Goal: Information Seeking & Learning: Learn about a topic

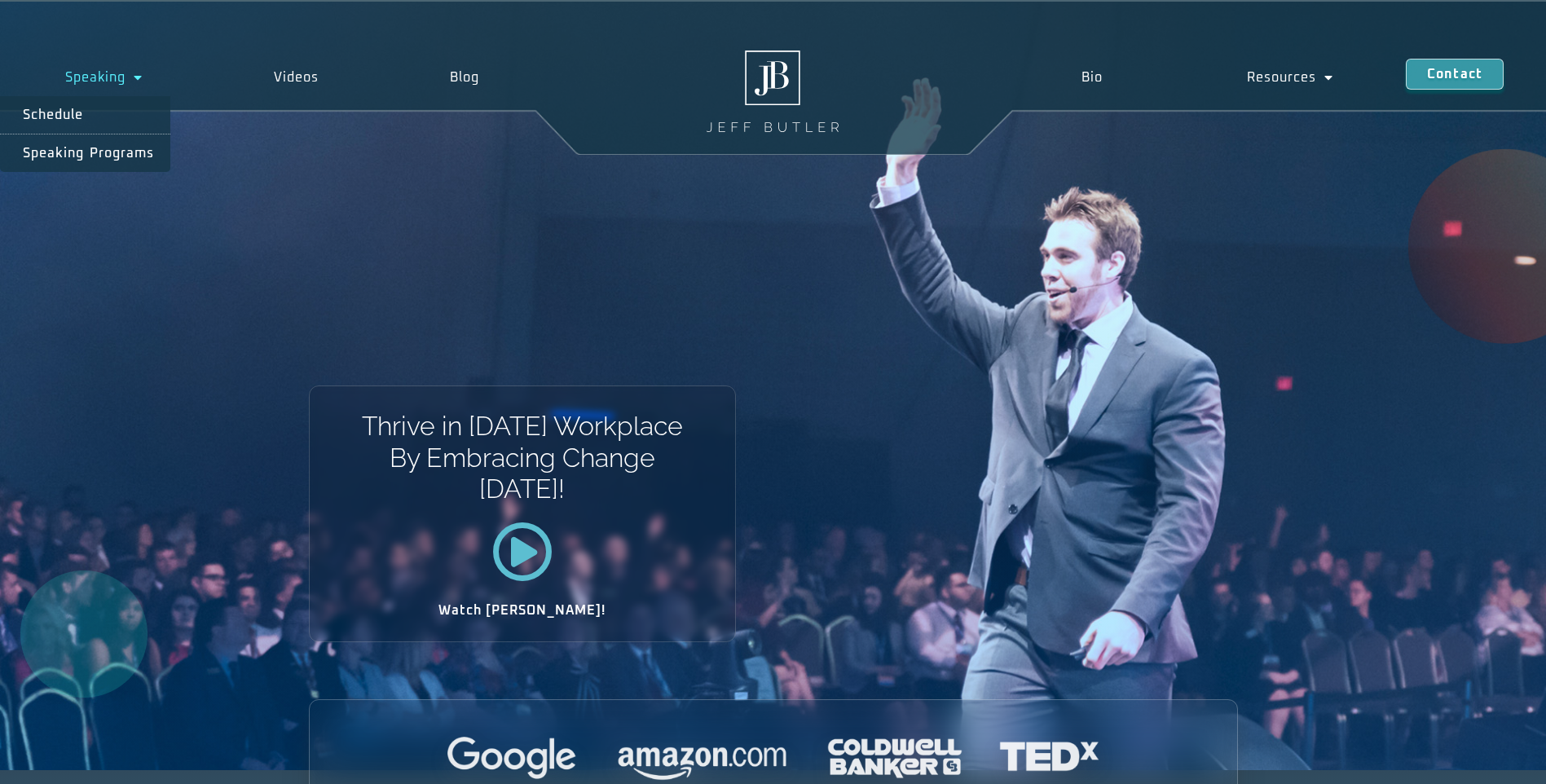
click at [100, 78] on link "Speaking" at bounding box center [104, 77] width 209 height 38
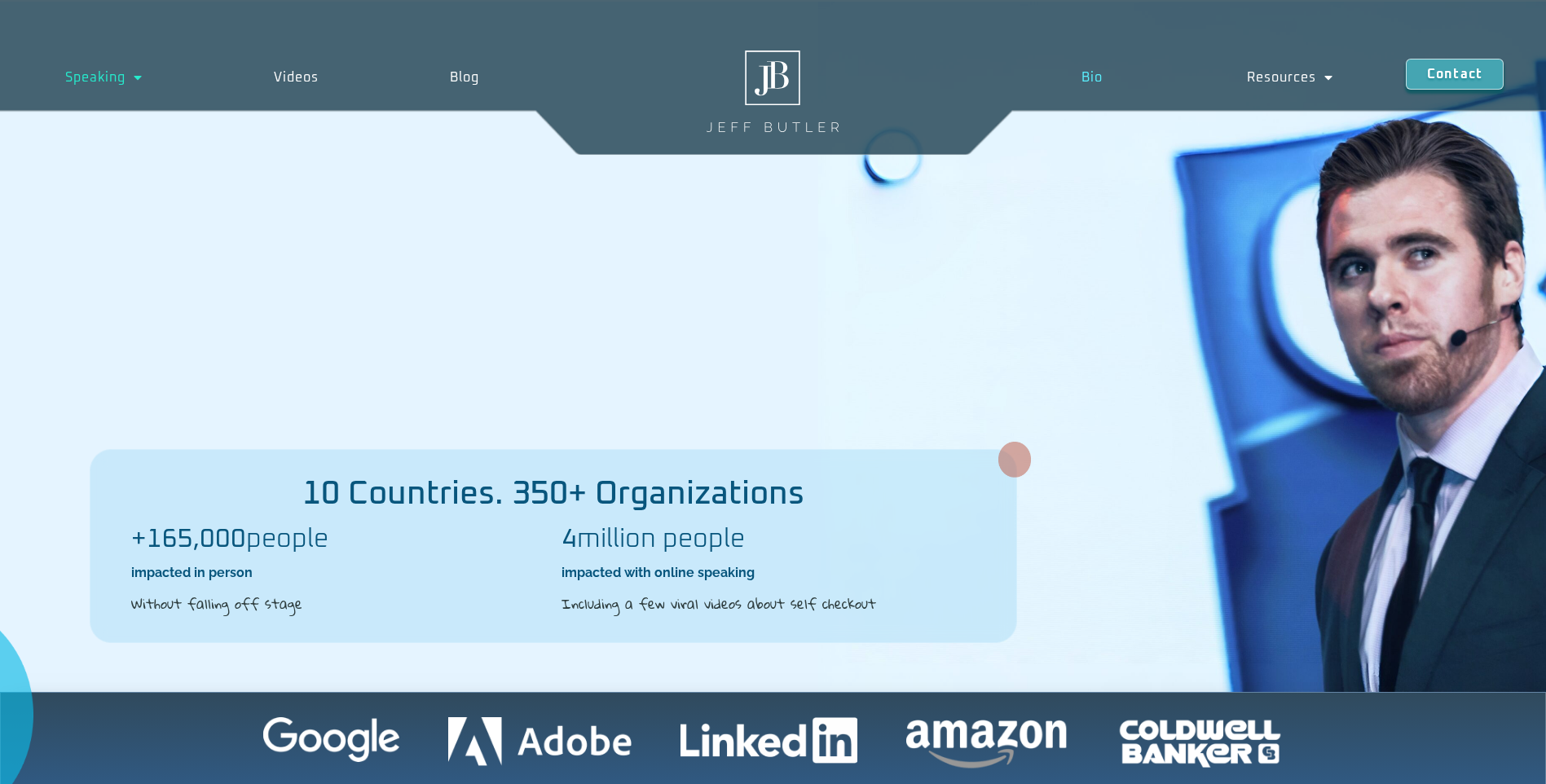
click at [1097, 77] on link "Bio" at bounding box center [1092, 77] width 165 height 38
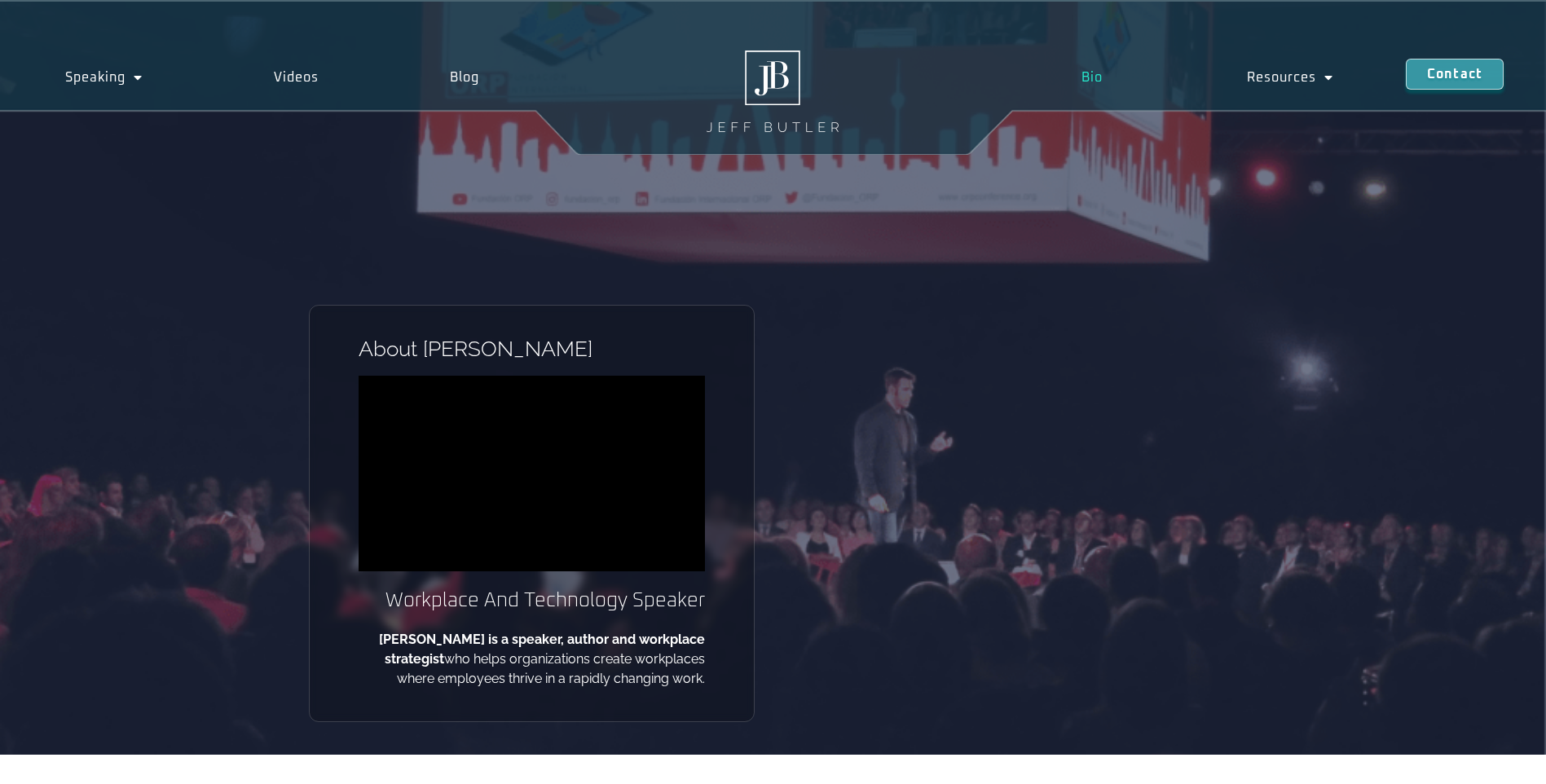
click at [1102, 69] on link "Bio" at bounding box center [1092, 77] width 165 height 38
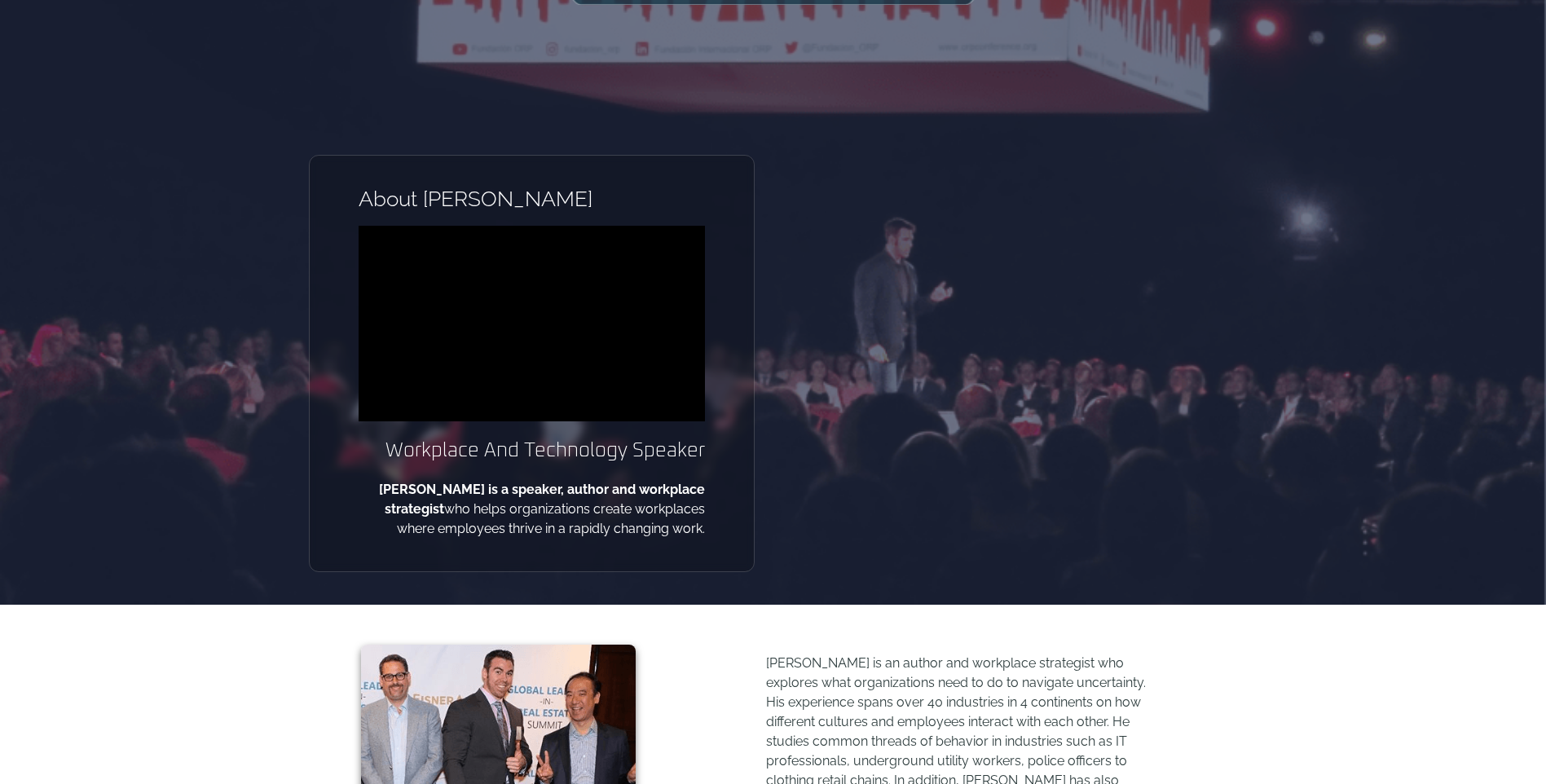
scroll to position [489, 0]
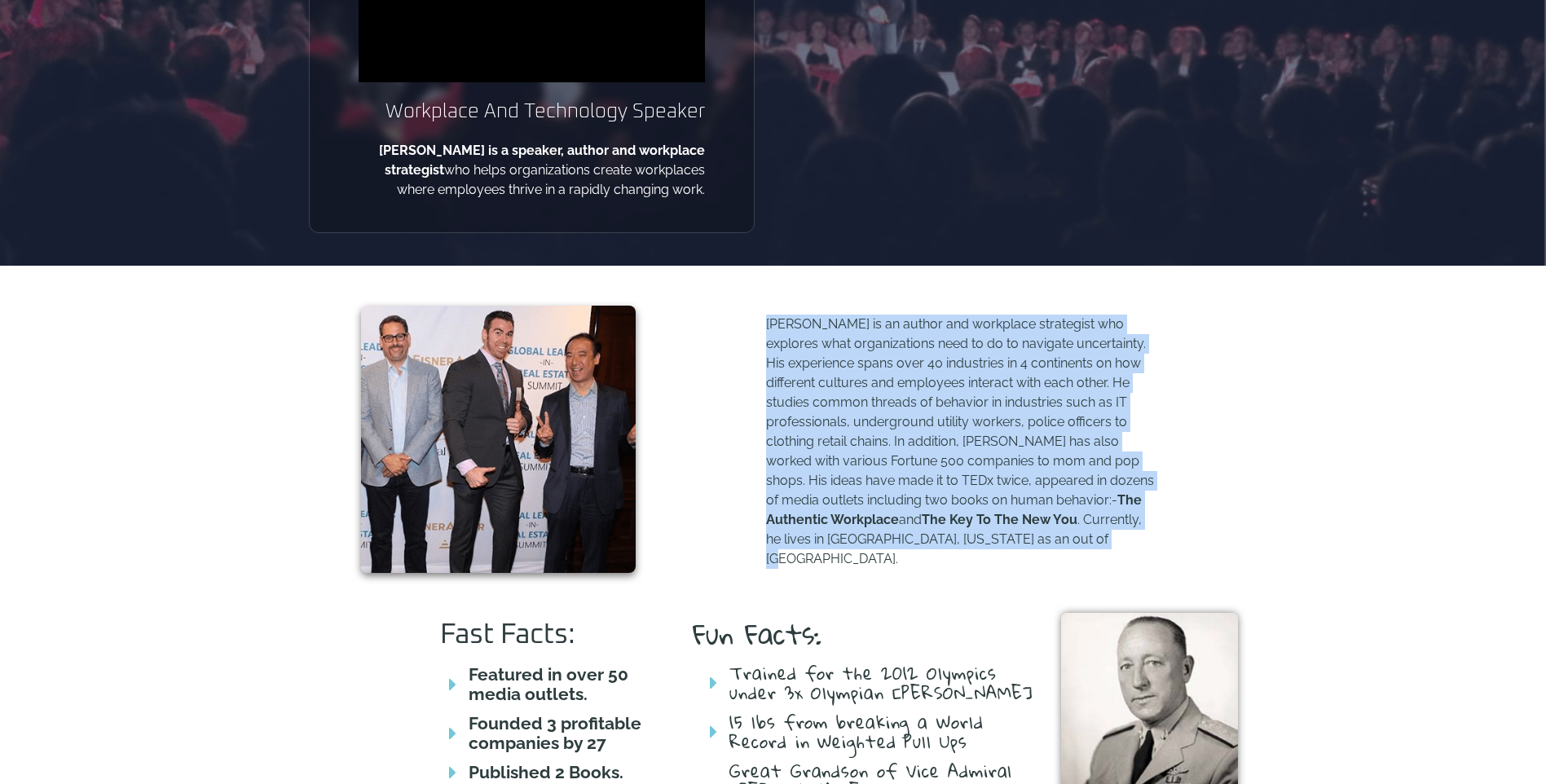
drag, startPoint x: 1041, startPoint y: 546, endPoint x: 755, endPoint y: 336, distance: 354.8
click at [755, 336] on div "Jeff Butler is an author and workplace strategist who explores what organizatio…" at bounding box center [945, 439] width 586 height 282
drag, startPoint x: 755, startPoint y: 336, endPoint x: 798, endPoint y: 357, distance: 47.9
copy p "Jeff Butler is an author and workplace strategist who explores what organizatio…"
